Goal: Task Accomplishment & Management: Use online tool/utility

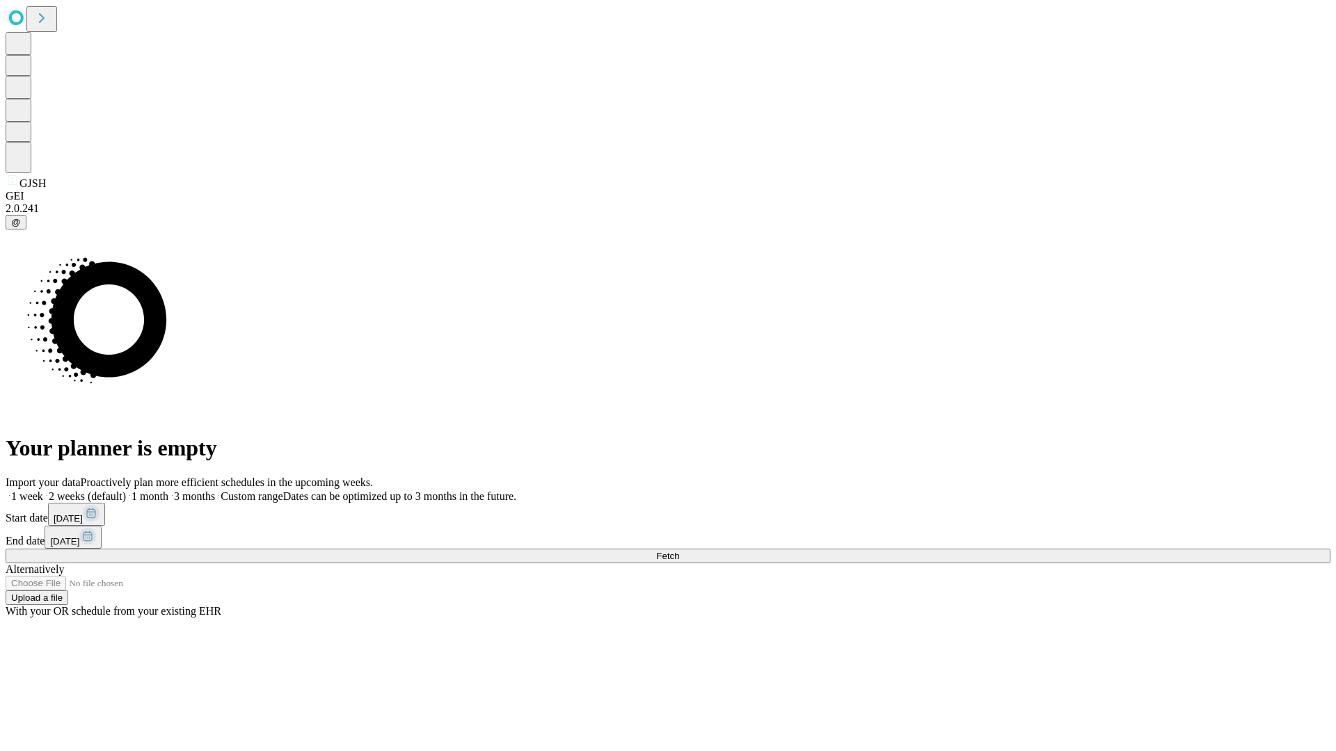
click at [679, 551] on span "Fetch" at bounding box center [667, 556] width 23 height 10
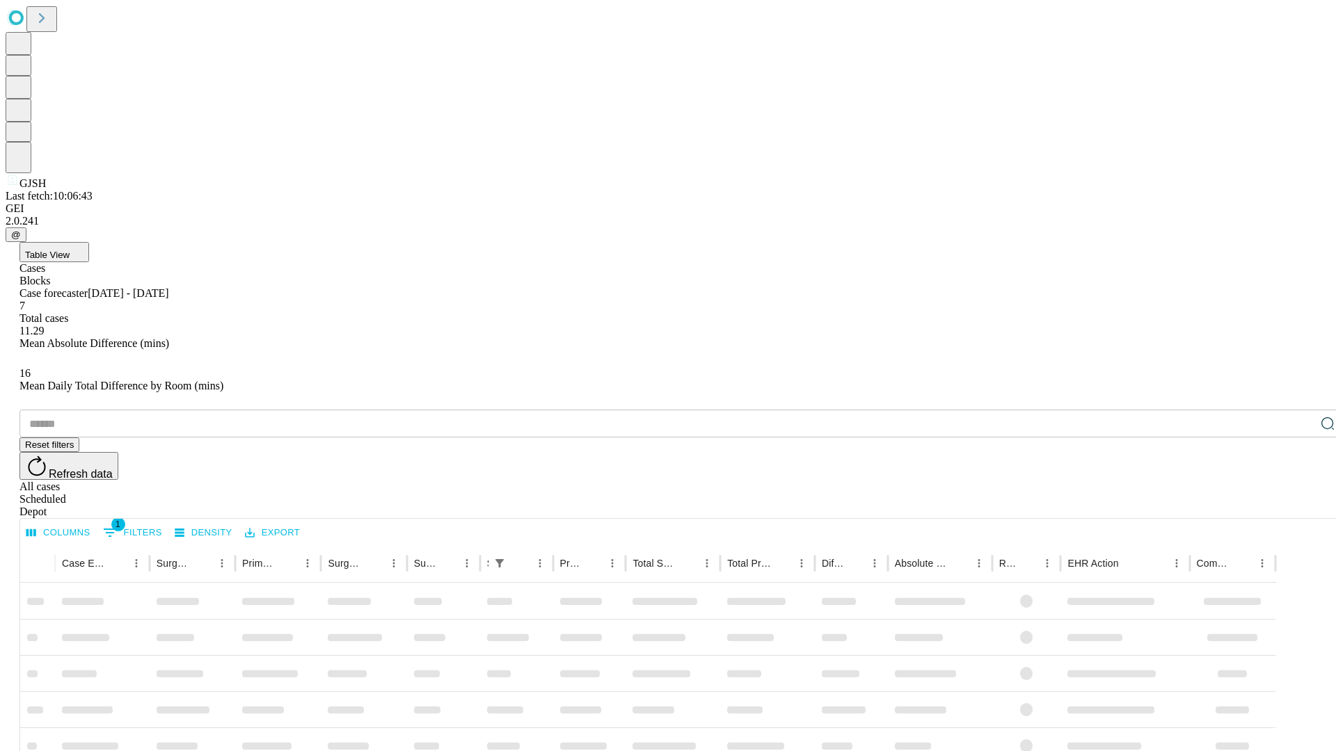
click at [1299, 506] on div "Depot" at bounding box center [681, 512] width 1324 height 13
